Goal: Task Accomplishment & Management: Complete application form

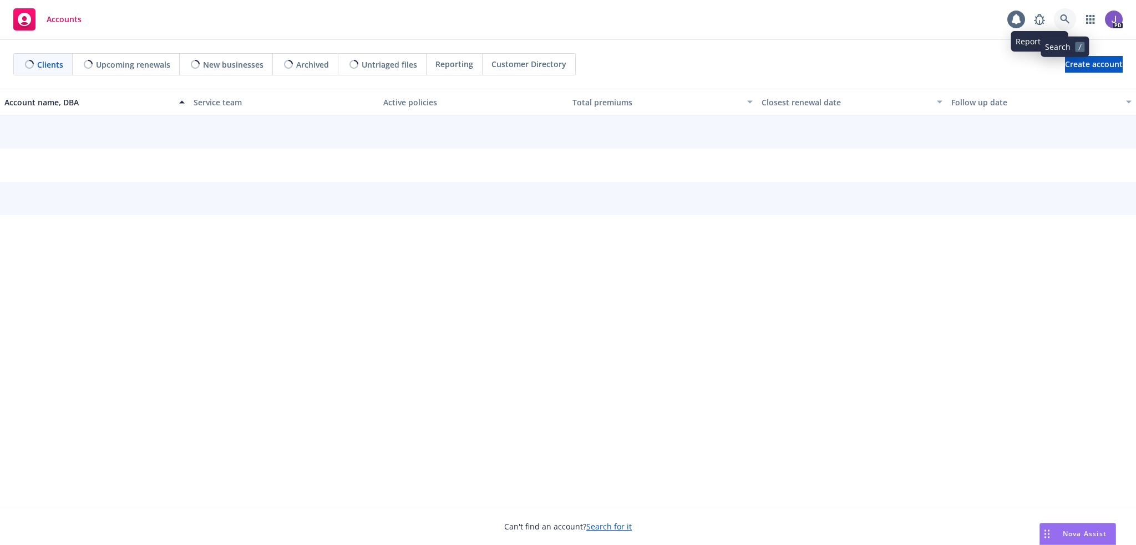
click at [1063, 17] on icon at bounding box center [1065, 19] width 10 height 10
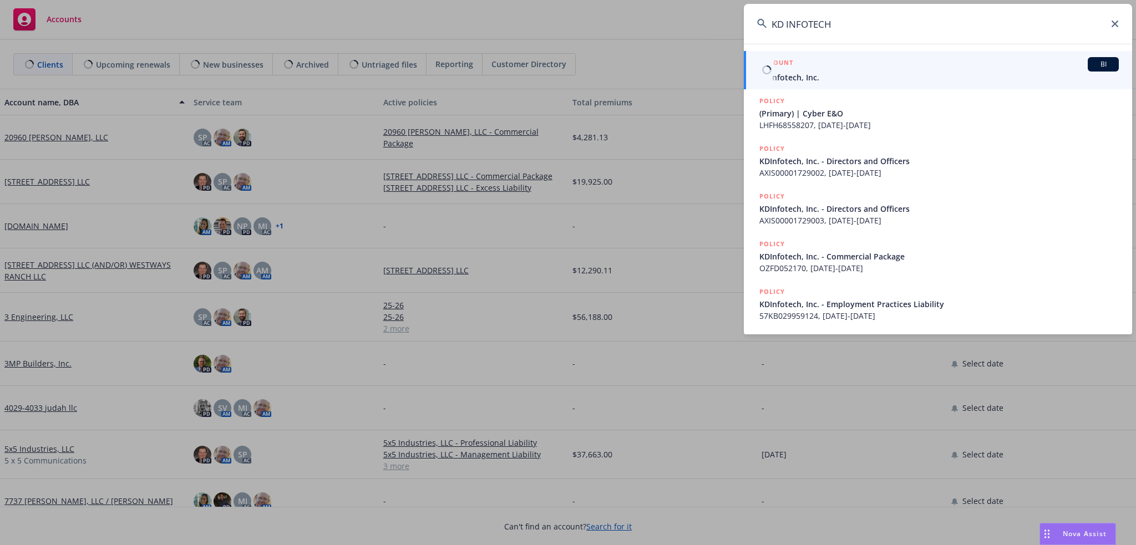
type input "KD INFOTECH"
click at [815, 78] on span "KDInfotech, Inc." at bounding box center [940, 78] width 360 height 12
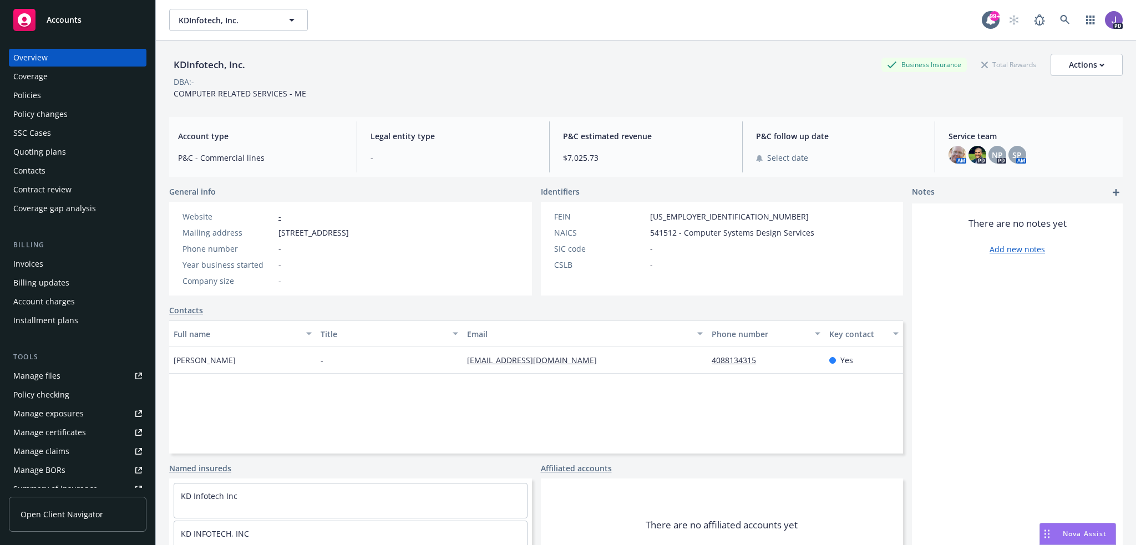
click at [16, 95] on div "Policies" at bounding box center [27, 96] width 28 height 18
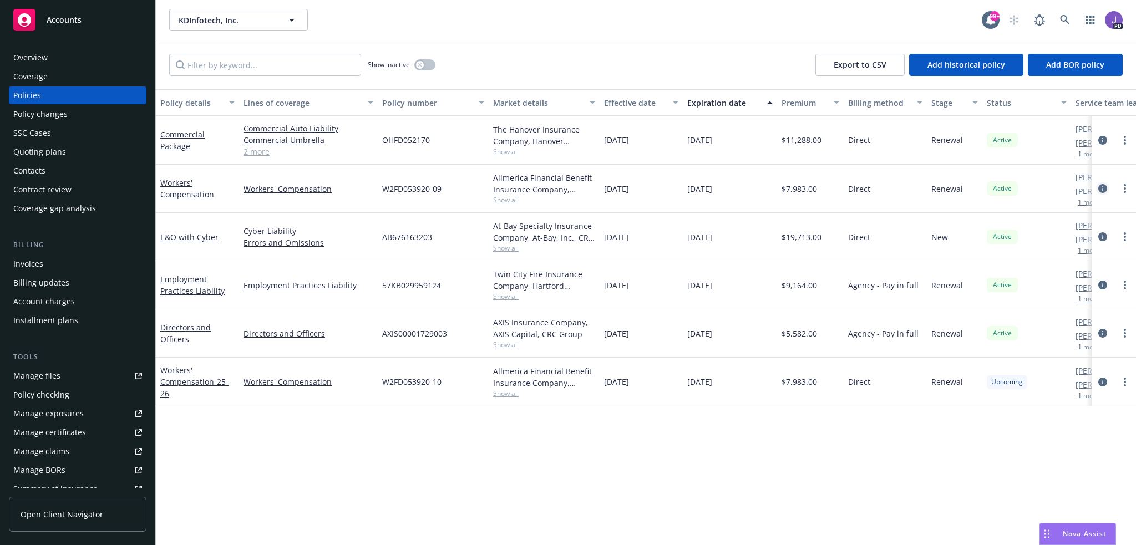
click at [1102, 188] on icon "circleInformation" at bounding box center [1103, 188] width 9 height 9
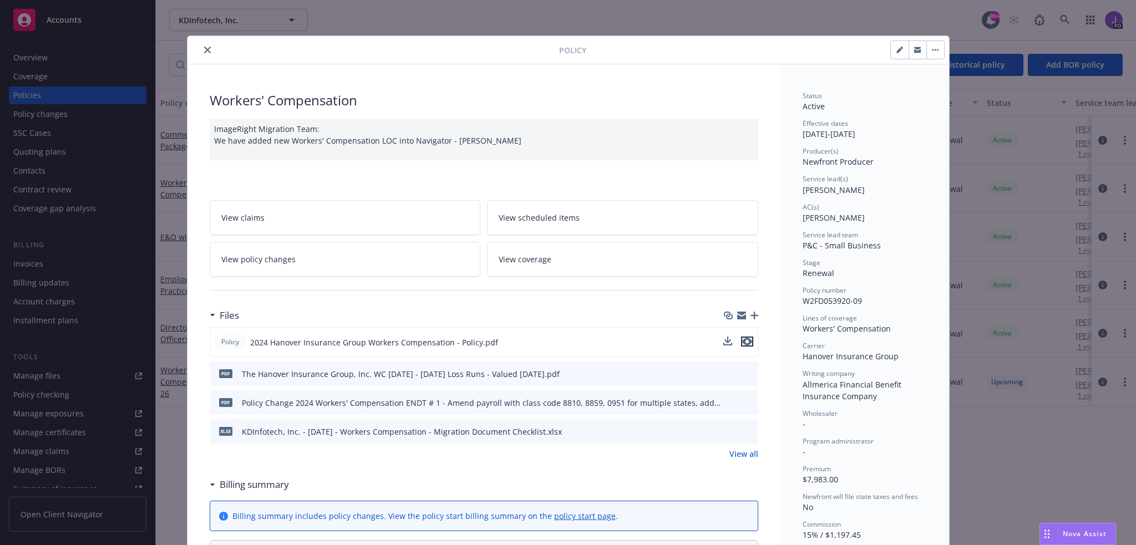
click at [746, 340] on icon "preview file" at bounding box center [747, 342] width 10 height 8
drag, startPoint x: 198, startPoint y: 50, endPoint x: 205, endPoint y: 46, distance: 8.5
click at [201, 50] on button "close" at bounding box center [207, 49] width 13 height 13
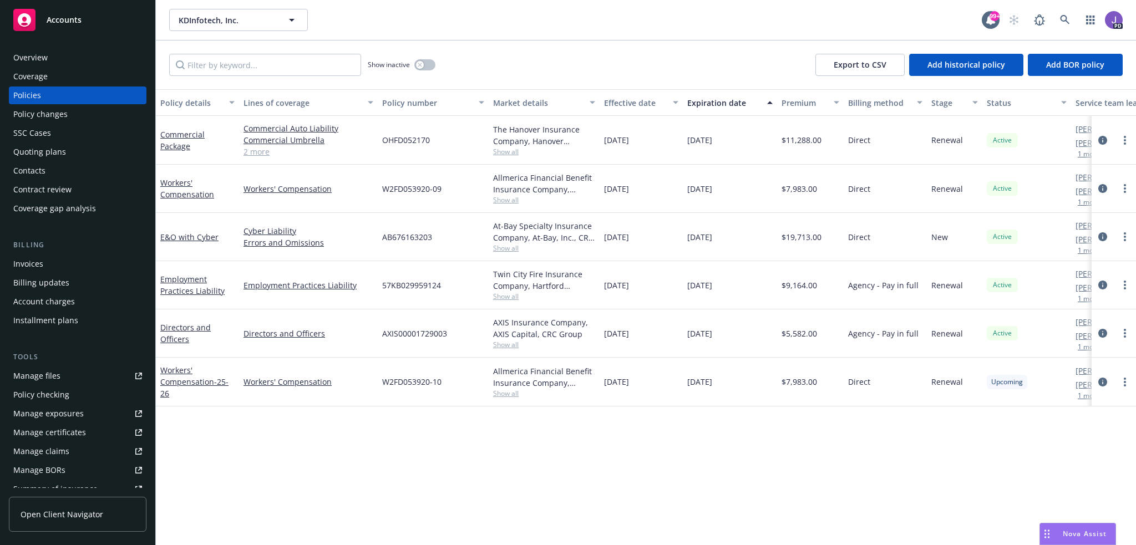
click at [90, 55] on div "Overview" at bounding box center [77, 58] width 129 height 18
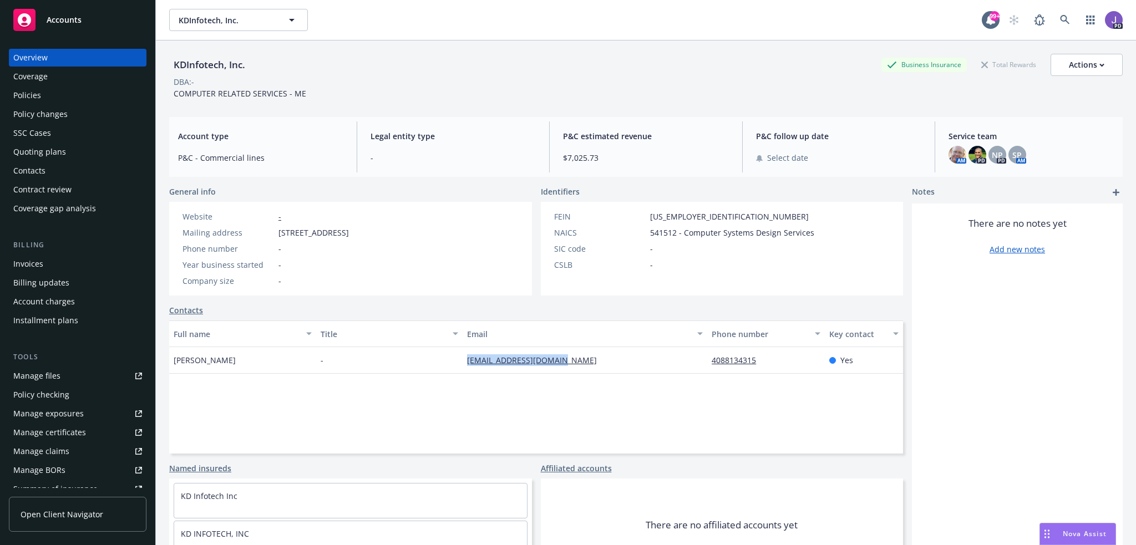
drag, startPoint x: 570, startPoint y: 360, endPoint x: 458, endPoint y: 360, distance: 112.6
click at [458, 360] on div "[PERSON_NAME] - [PERSON_NAME][EMAIL_ADDRESS][DOMAIN_NAME] 4088134315 Yes" at bounding box center [536, 360] width 734 height 27
copy div "[EMAIL_ADDRESS][DOMAIN_NAME]"
click at [403, 397] on div "Full name Title Email Phone number Key contact [PERSON_NAME] - [PERSON_NAME][EM…" at bounding box center [536, 387] width 734 height 133
drag, startPoint x: 573, startPoint y: 360, endPoint x: 503, endPoint y: 365, distance: 70.1
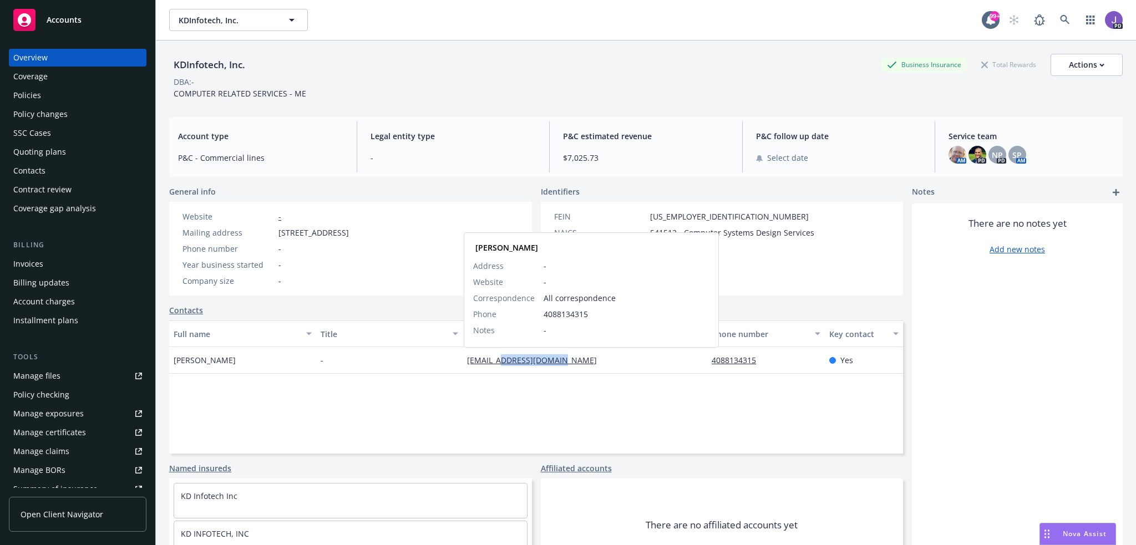
click at [503, 365] on div "[EMAIL_ADDRESS][DOMAIN_NAME] [PERSON_NAME] Address - Website - Correspondence A…" at bounding box center [585, 360] width 245 height 27
copy link "[DOMAIN_NAME]"
click at [191, 311] on link "Contacts" at bounding box center [186, 311] width 34 height 12
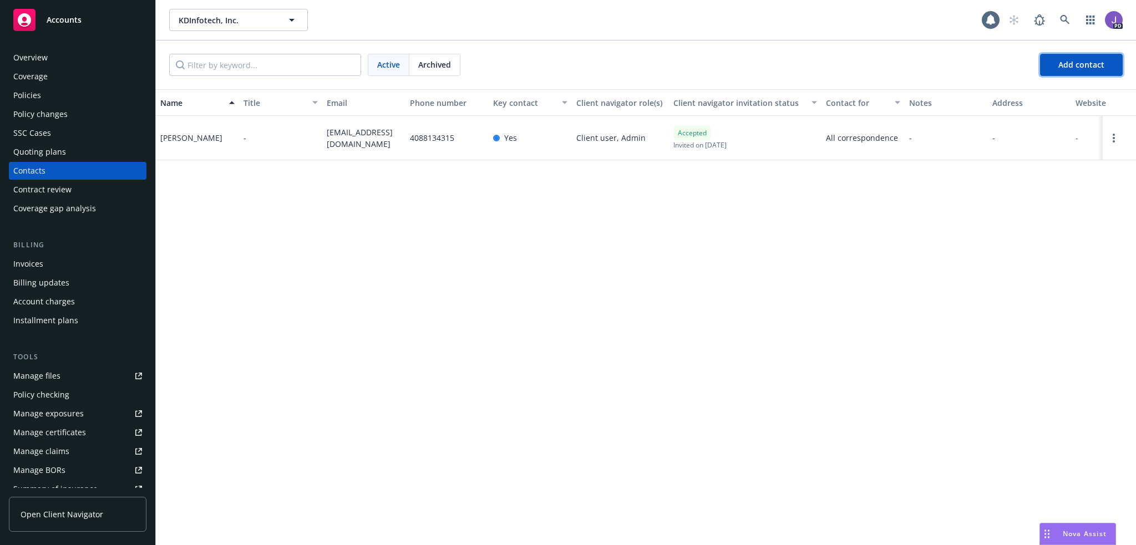
click at [1070, 63] on span "Add contact" at bounding box center [1082, 64] width 46 height 11
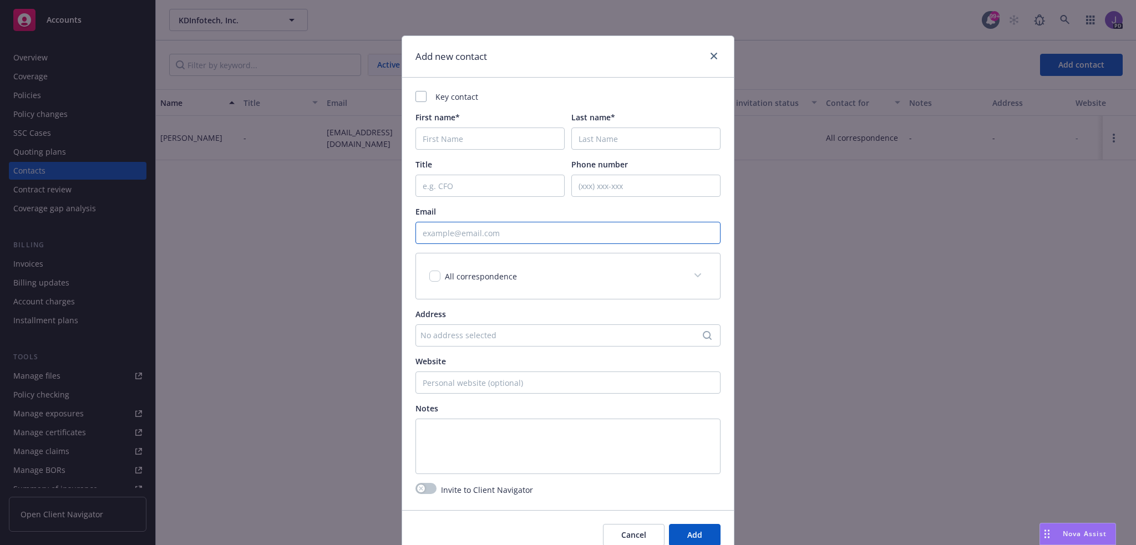
click at [464, 237] on input "Email" at bounding box center [568, 233] width 305 height 22
paste input "[PERSON_NAME] <[EMAIL_ADDRESS][DOMAIN_NAME]>;"
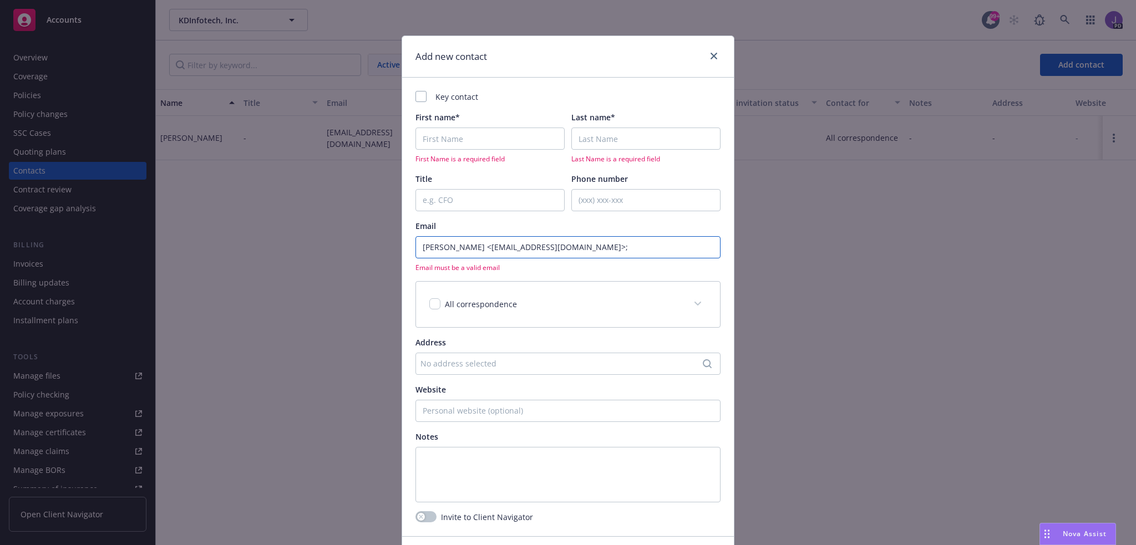
type input "[PERSON_NAME] <[EMAIL_ADDRESS][DOMAIN_NAME]>;"
click at [433, 140] on input "First name*" at bounding box center [490, 139] width 149 height 22
paste input "[PERSON_NAME] <[EMAIL_ADDRESS][DOMAIN_NAME]>;"
type input "[PERSON_NAME] <[EMAIL_ADDRESS][DOMAIN_NAME]>;"
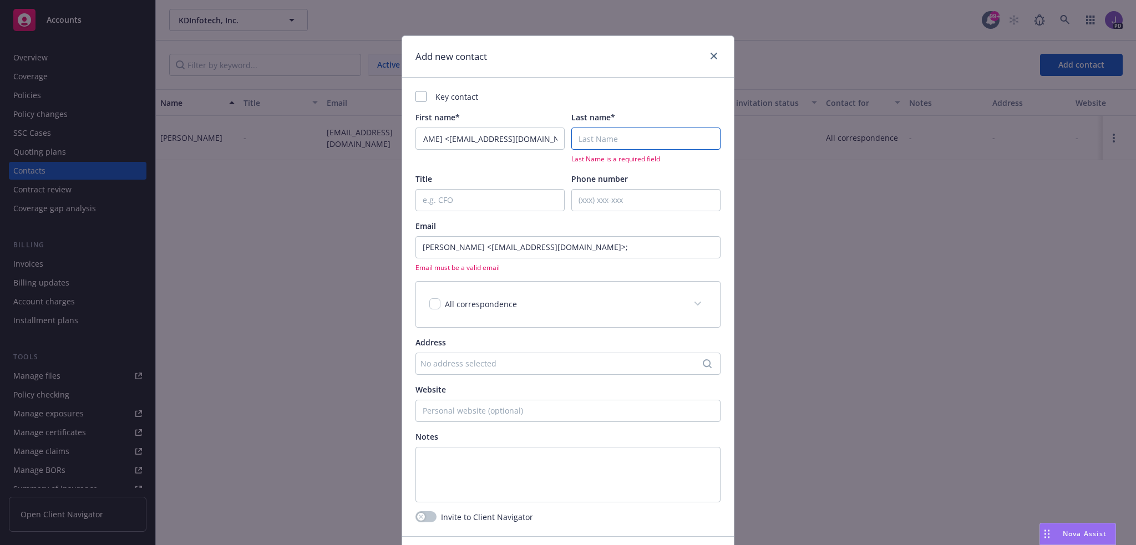
click at [653, 137] on input "Last name*" at bounding box center [646, 139] width 149 height 22
paste input "[PERSON_NAME] <[EMAIL_ADDRESS][DOMAIN_NAME]>;"
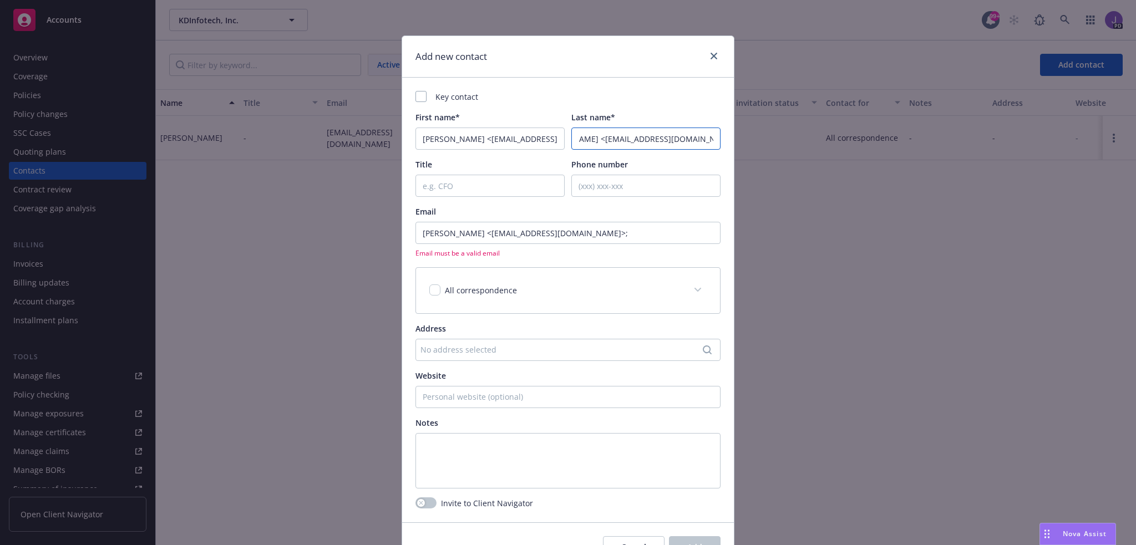
drag, startPoint x: 599, startPoint y: 138, endPoint x: 750, endPoint y: 146, distance: 151.2
click at [750, 146] on div "Add new contact Key contact First name* [PERSON_NAME] <[EMAIL_ADDRESS][DOMAIN_N…" at bounding box center [568, 272] width 1136 height 545
drag, startPoint x: 605, startPoint y: 139, endPoint x: 508, endPoint y: 144, distance: 97.3
click at [508, 144] on div "First name* [PERSON_NAME] <[EMAIL_ADDRESS][DOMAIN_NAME]>; Last name* [PERSON_NA…" at bounding box center [568, 131] width 305 height 38
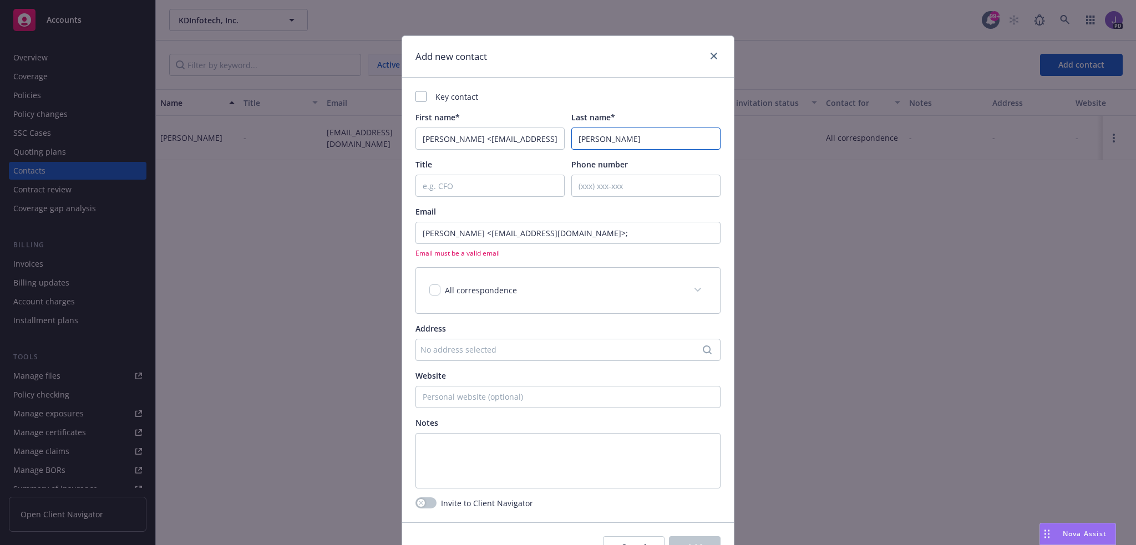
type input "[PERSON_NAME]"
drag, startPoint x: 449, startPoint y: 141, endPoint x: 630, endPoint y: 136, distance: 181.0
click at [630, 136] on div "First name* [PERSON_NAME] <[EMAIL_ADDRESS][DOMAIN_NAME]>; Last name* [PERSON_NA…" at bounding box center [568, 131] width 305 height 38
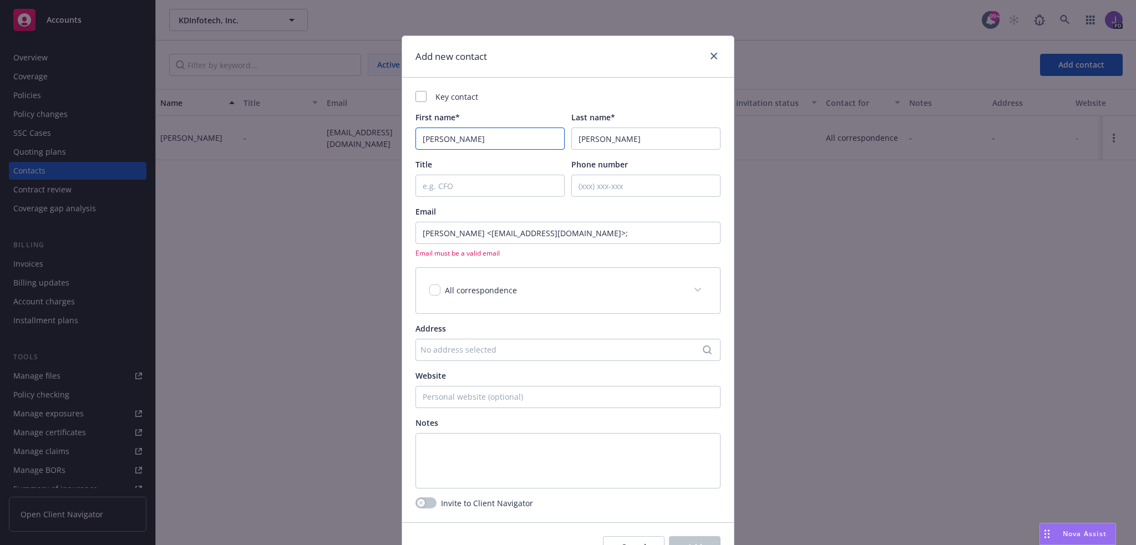
type input "[PERSON_NAME]"
drag, startPoint x: 486, startPoint y: 234, endPoint x: 348, endPoint y: 239, distance: 137.7
click at [348, 239] on div "Add new contact Key contact First name* [PERSON_NAME] Last name* [PERSON_NAME] …" at bounding box center [568, 272] width 1136 height 545
click at [599, 235] on input "[EMAIL_ADDRESS][DOMAIN_NAME]>;" at bounding box center [568, 233] width 305 height 22
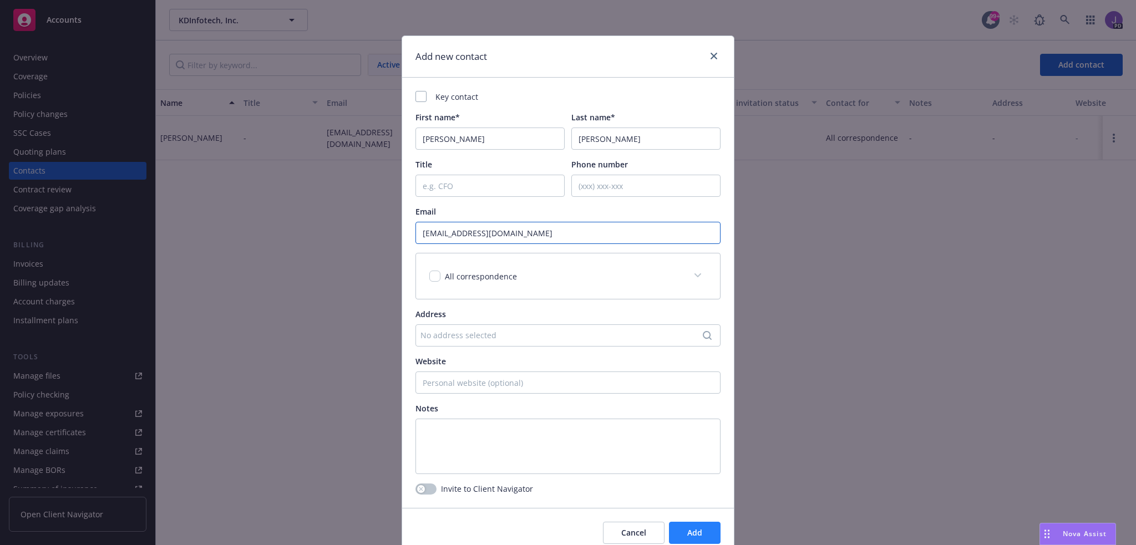
type input "[EMAIL_ADDRESS][DOMAIN_NAME]"
click at [687, 532] on span "Add" at bounding box center [694, 533] width 15 height 11
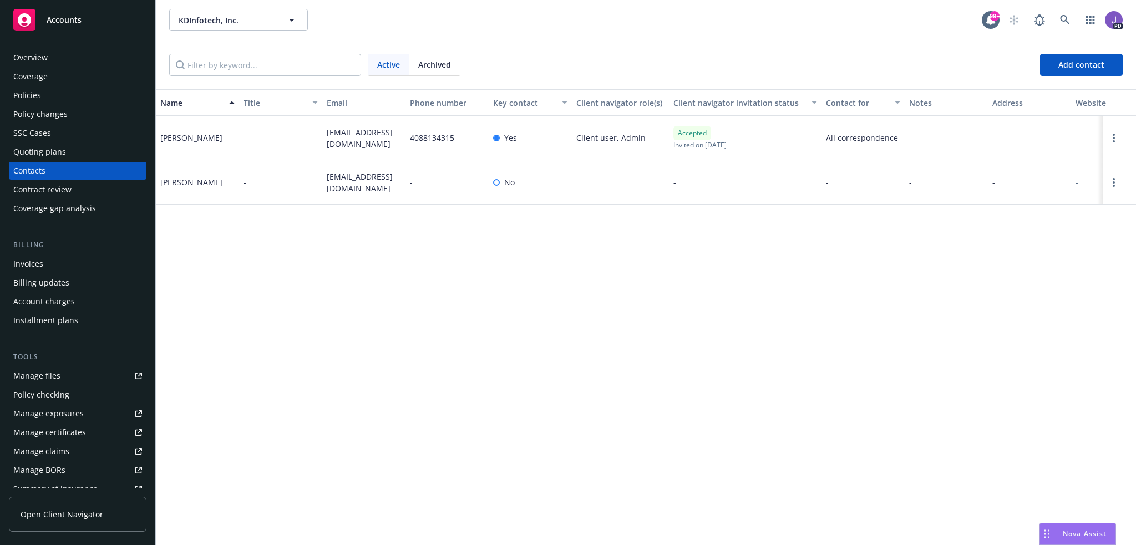
click at [566, 433] on div "Name Title Email Phone number Key contact Client navigator role(s) Client navig…" at bounding box center [646, 317] width 980 height 456
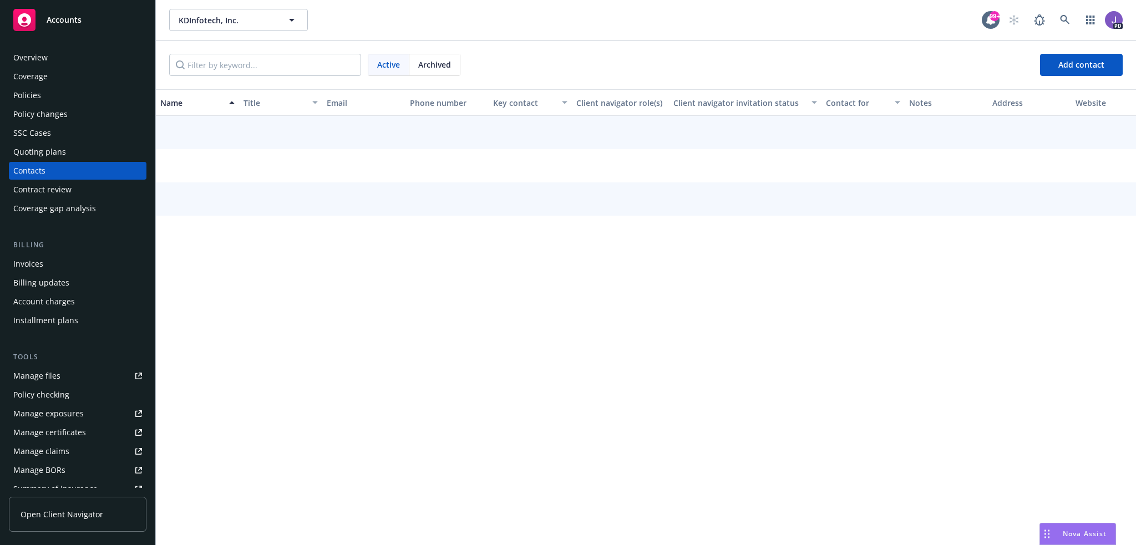
click at [453, 333] on div "Name Title Email Phone number Key contact Client navigator role(s) Client navig…" at bounding box center [646, 317] width 980 height 456
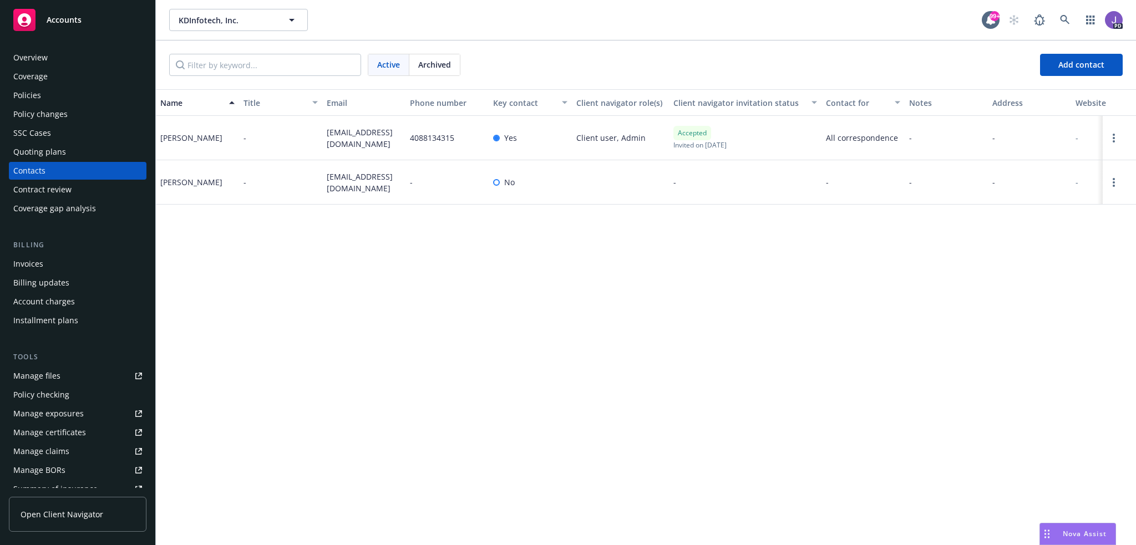
click at [518, 418] on div "Name Title Email Phone number Key contact Client navigator role(s) Client navig…" at bounding box center [646, 317] width 980 height 456
